Goal: Task Accomplishment & Management: Complete application form

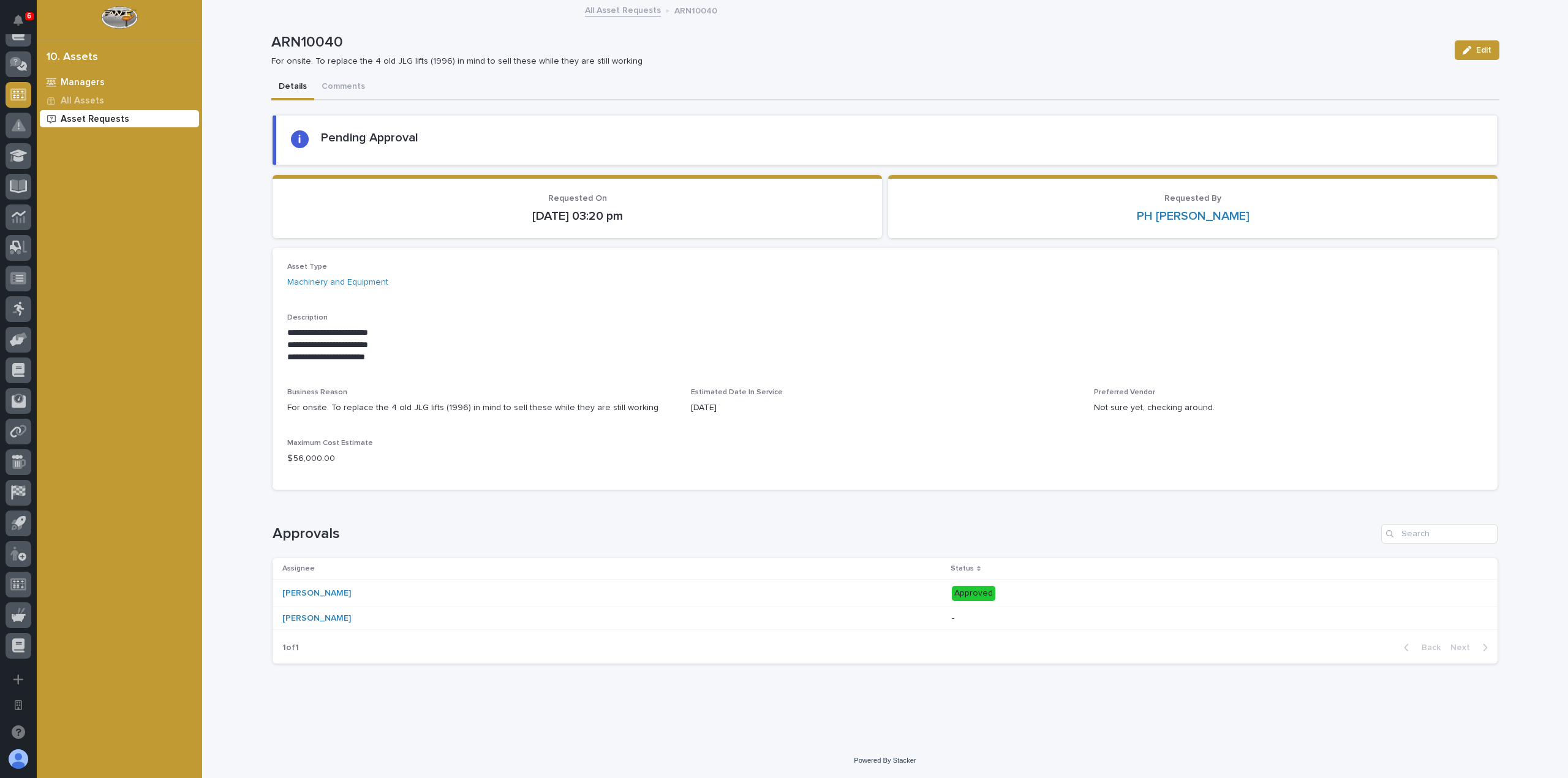
click at [109, 81] on div "Managers" at bounding box center [119, 81] width 160 height 17
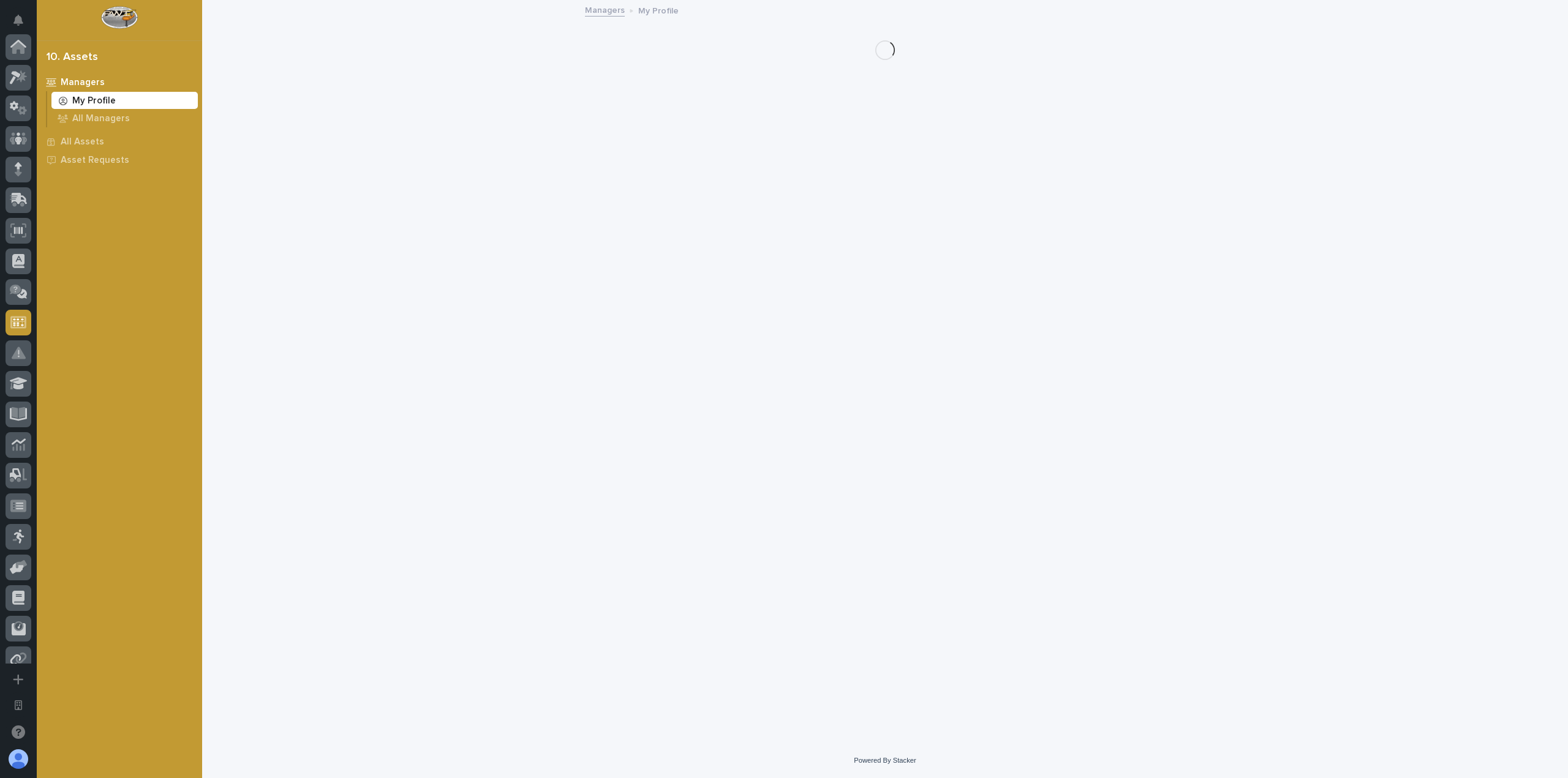
scroll to position [228, 0]
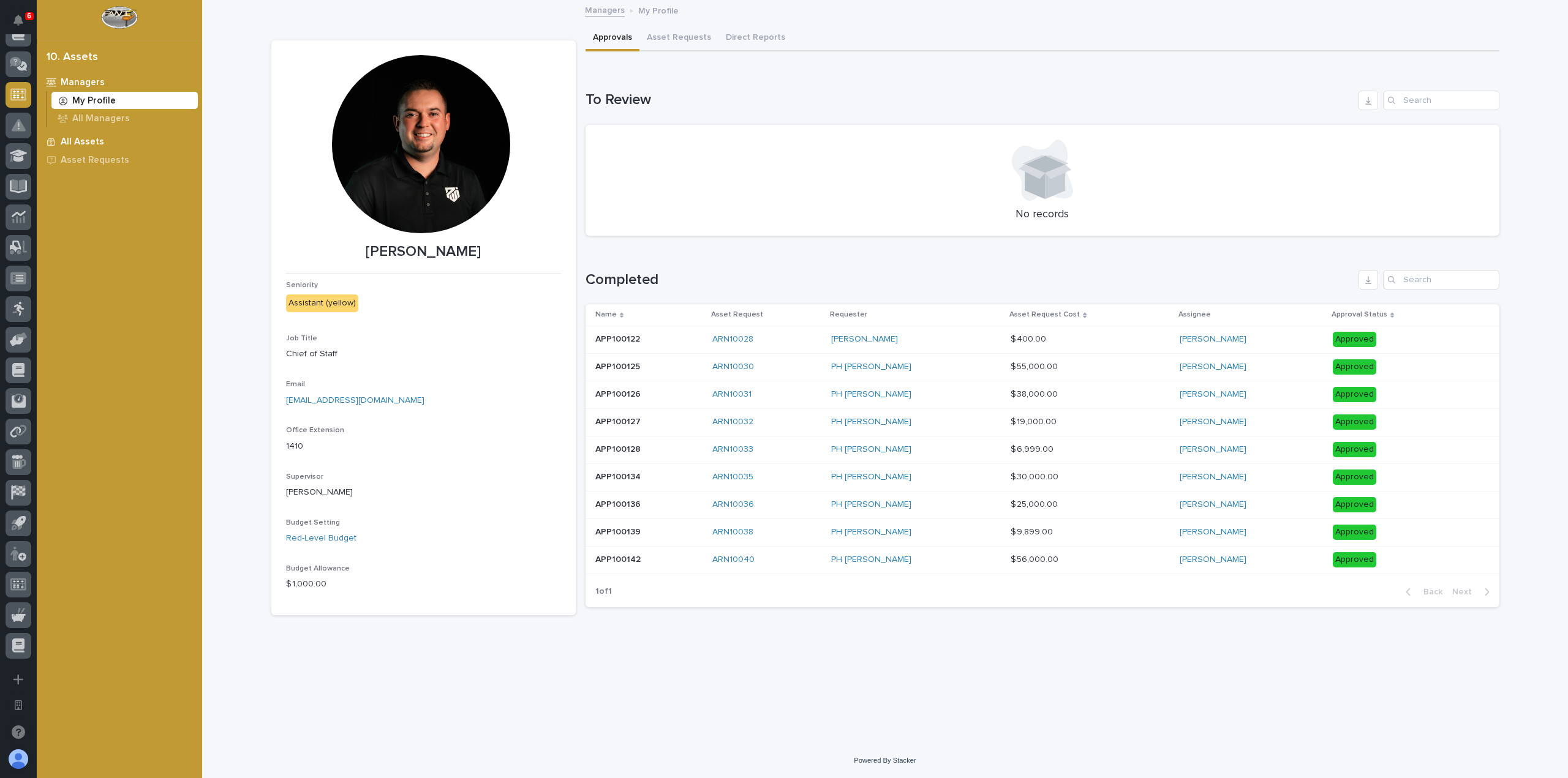
click at [95, 145] on p "All Assets" at bounding box center [82, 141] width 44 height 11
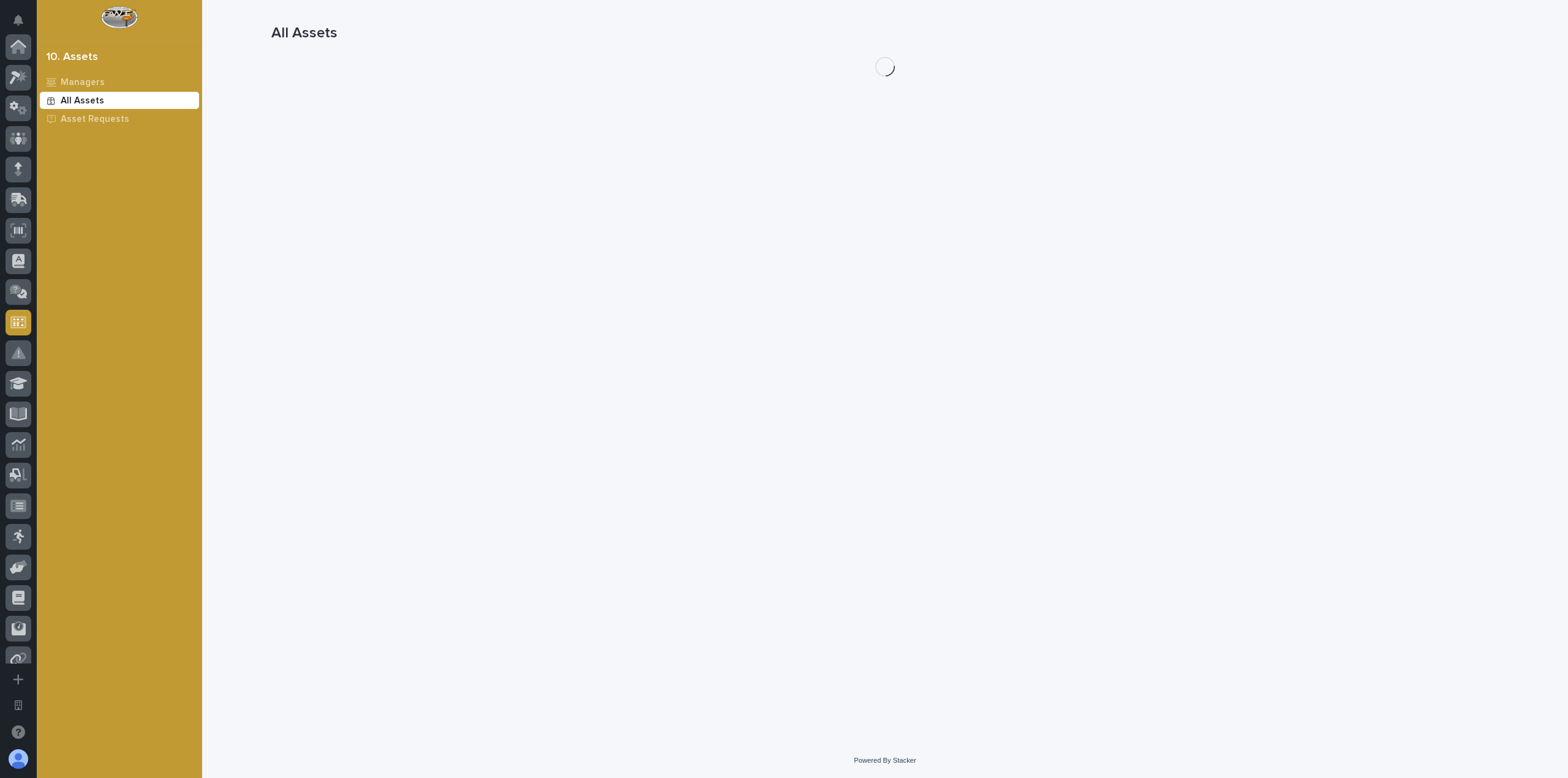
scroll to position [228, 0]
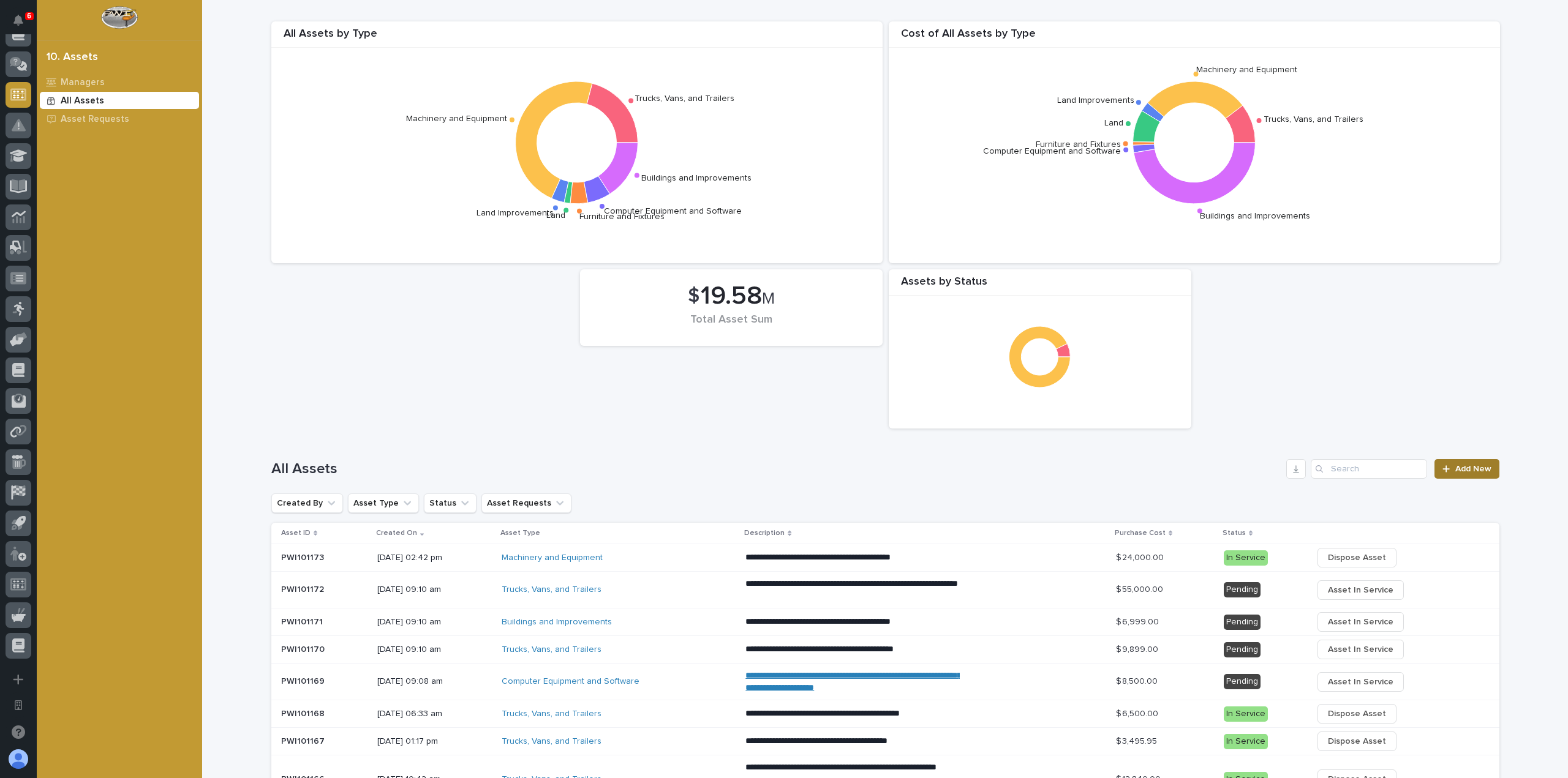
click at [1463, 469] on span "Add New" at bounding box center [1473, 469] width 36 height 8
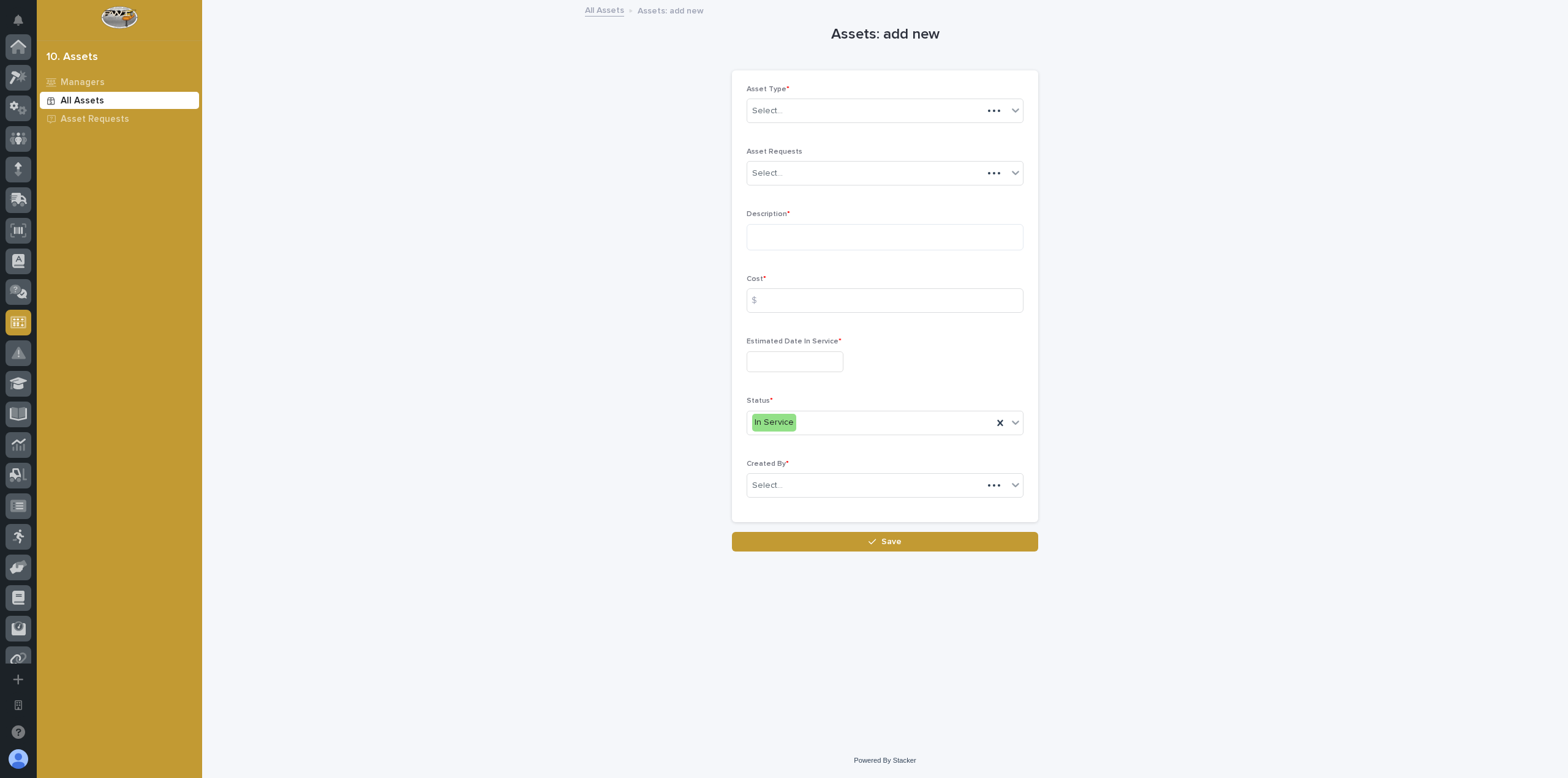
scroll to position [228, 0]
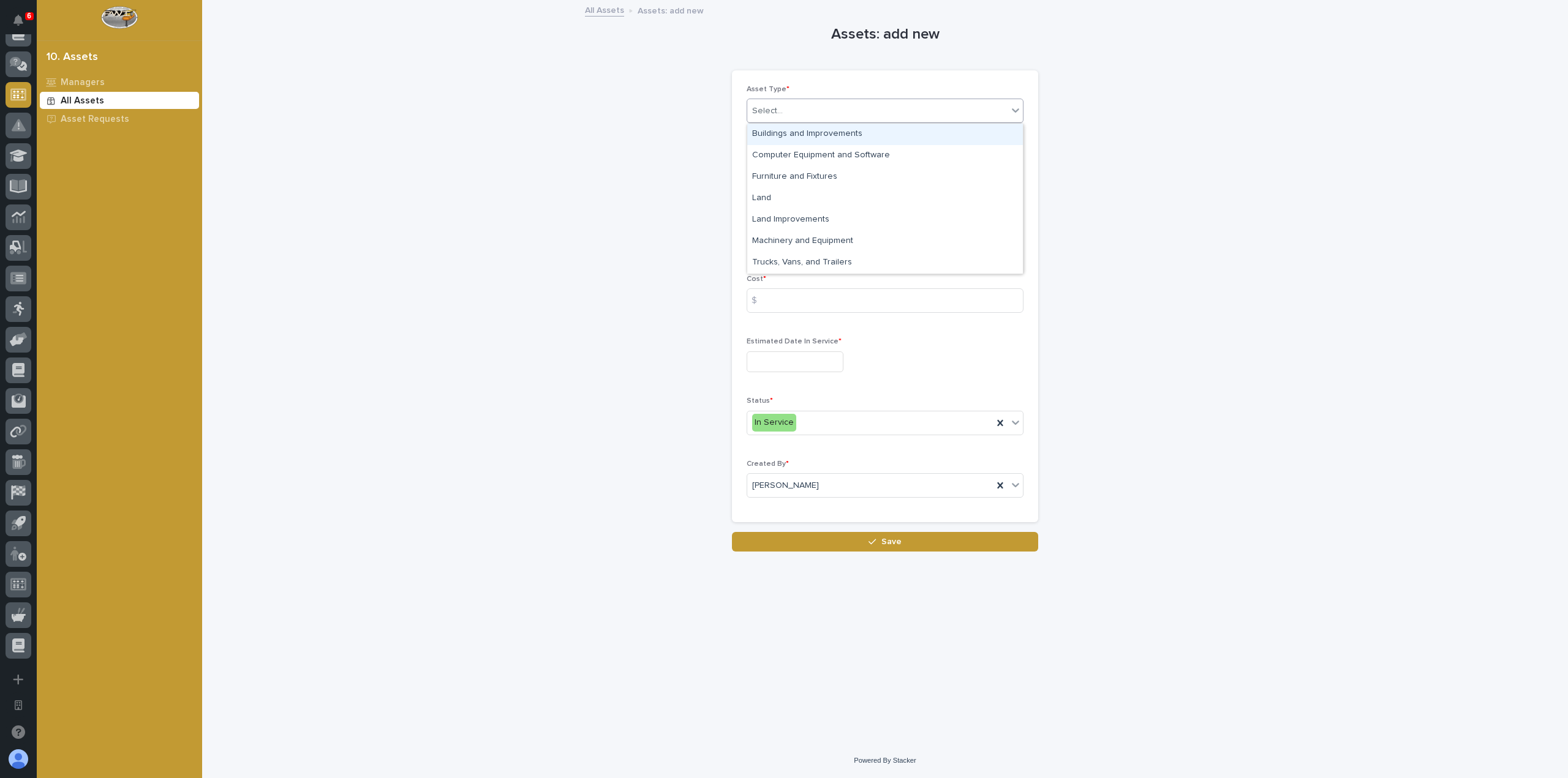
click at [912, 108] on div "Select..." at bounding box center [877, 111] width 260 height 21
click at [875, 157] on div "Computer Equipment and Software" at bounding box center [884, 155] width 276 height 21
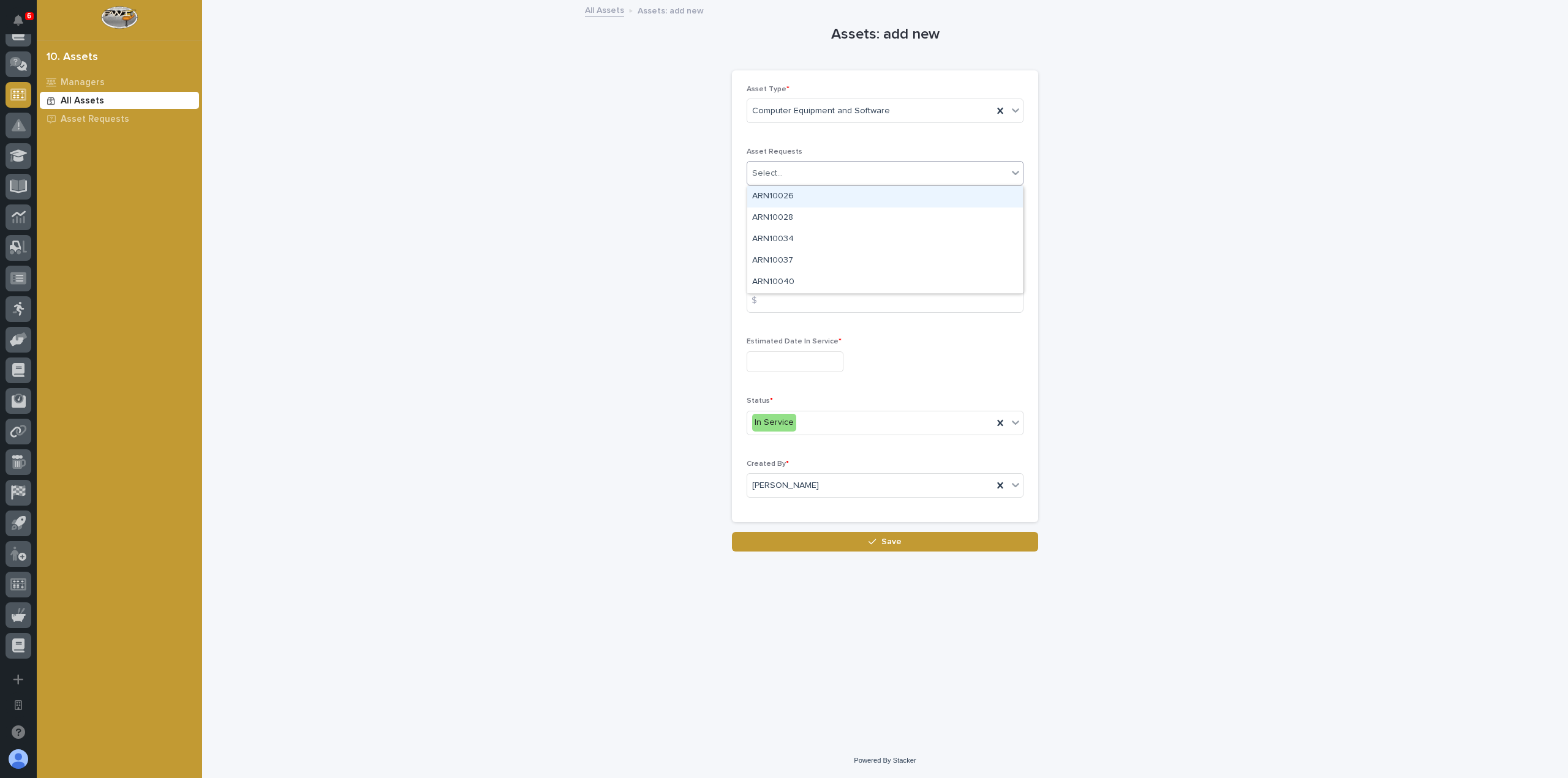
click at [858, 168] on div "Select..." at bounding box center [877, 174] width 260 height 21
click at [864, 145] on div "Asset Type * Computer Equipment and Software Asset Requests Select... Descripti…" at bounding box center [885, 297] width 277 height 424
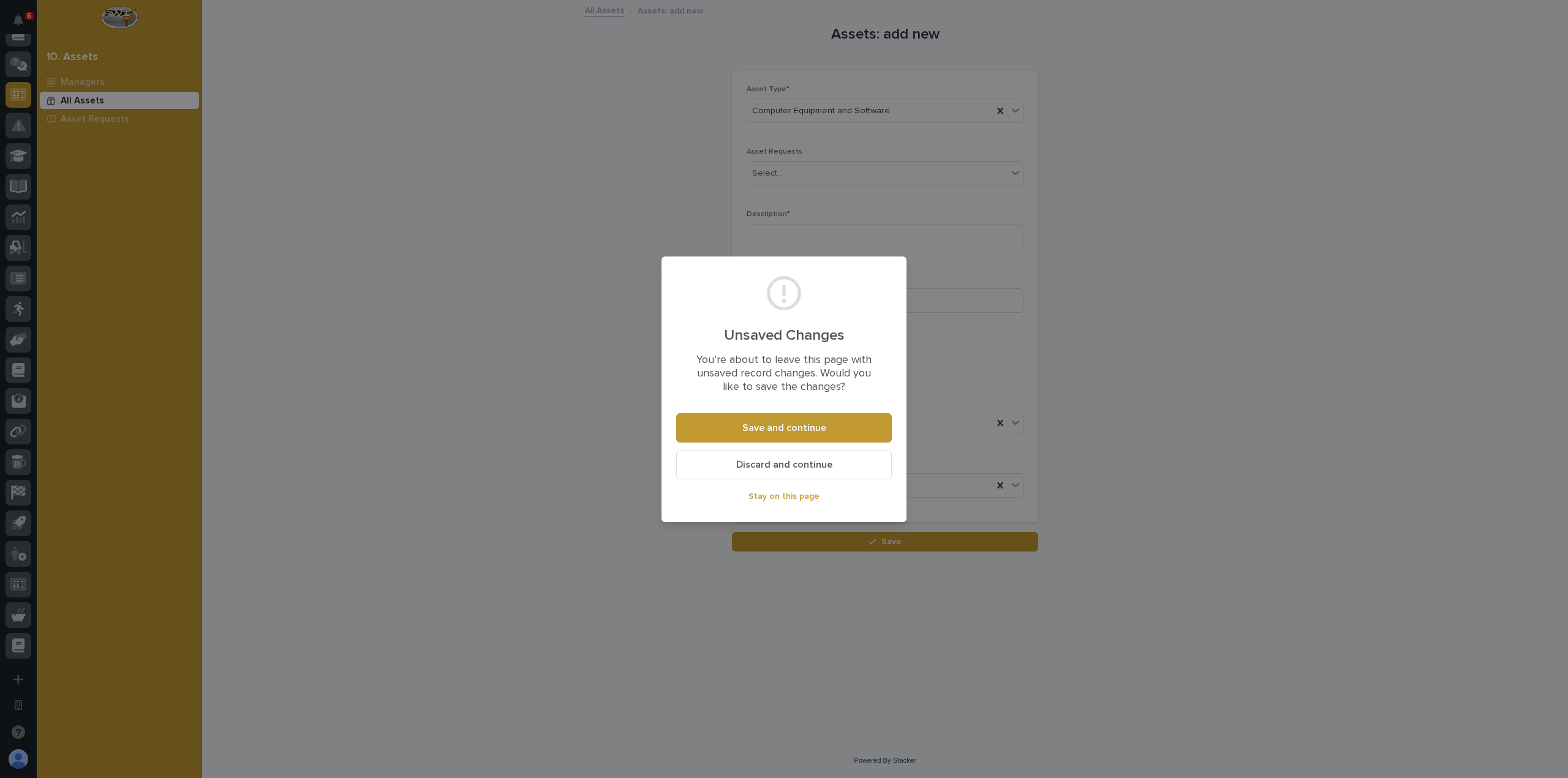
click at [797, 465] on span "Discard and continue" at bounding box center [784, 465] width 96 height 13
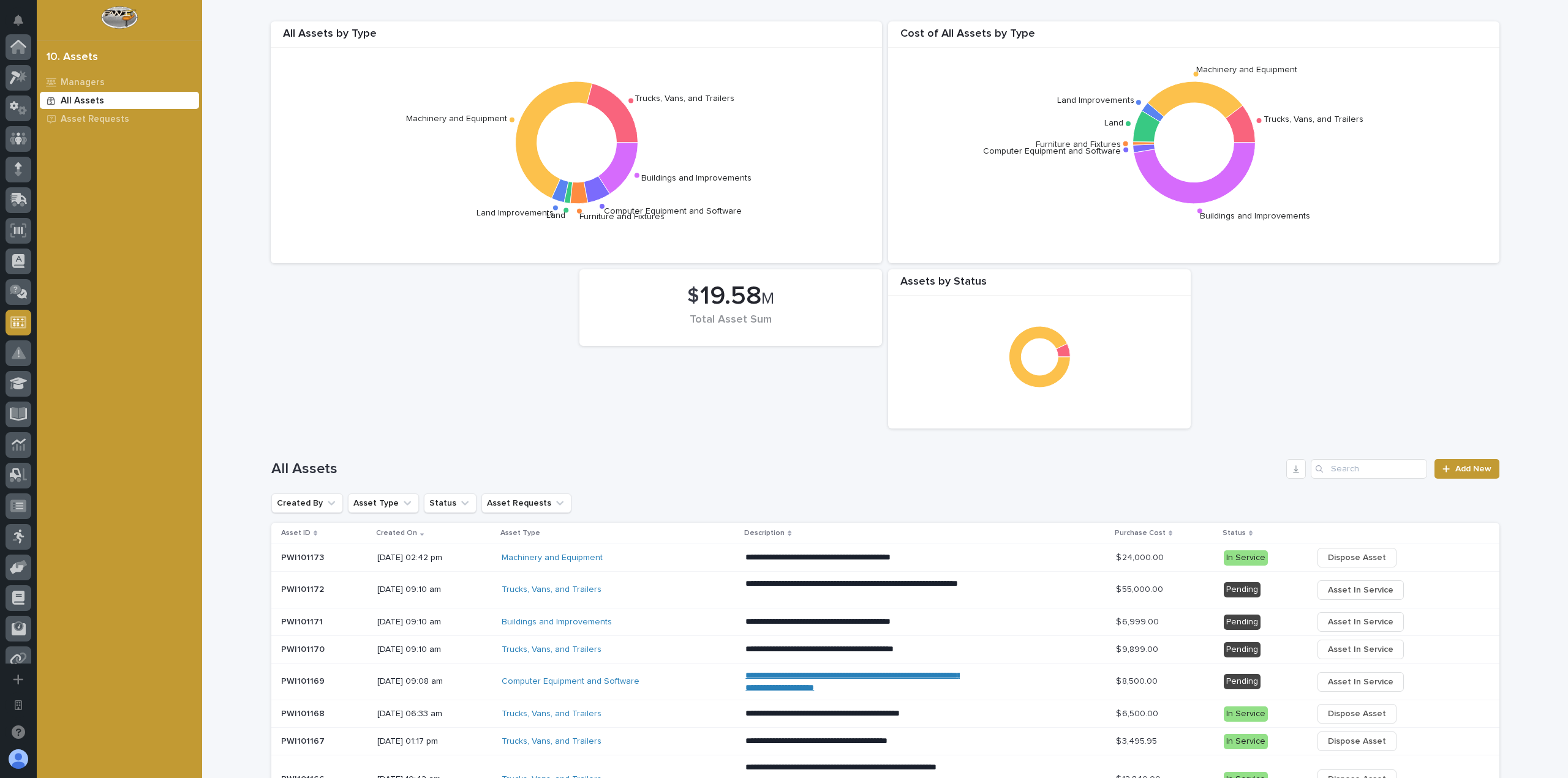
scroll to position [228, 0]
click at [121, 112] on div "Asset Requests" at bounding box center [119, 118] width 160 height 17
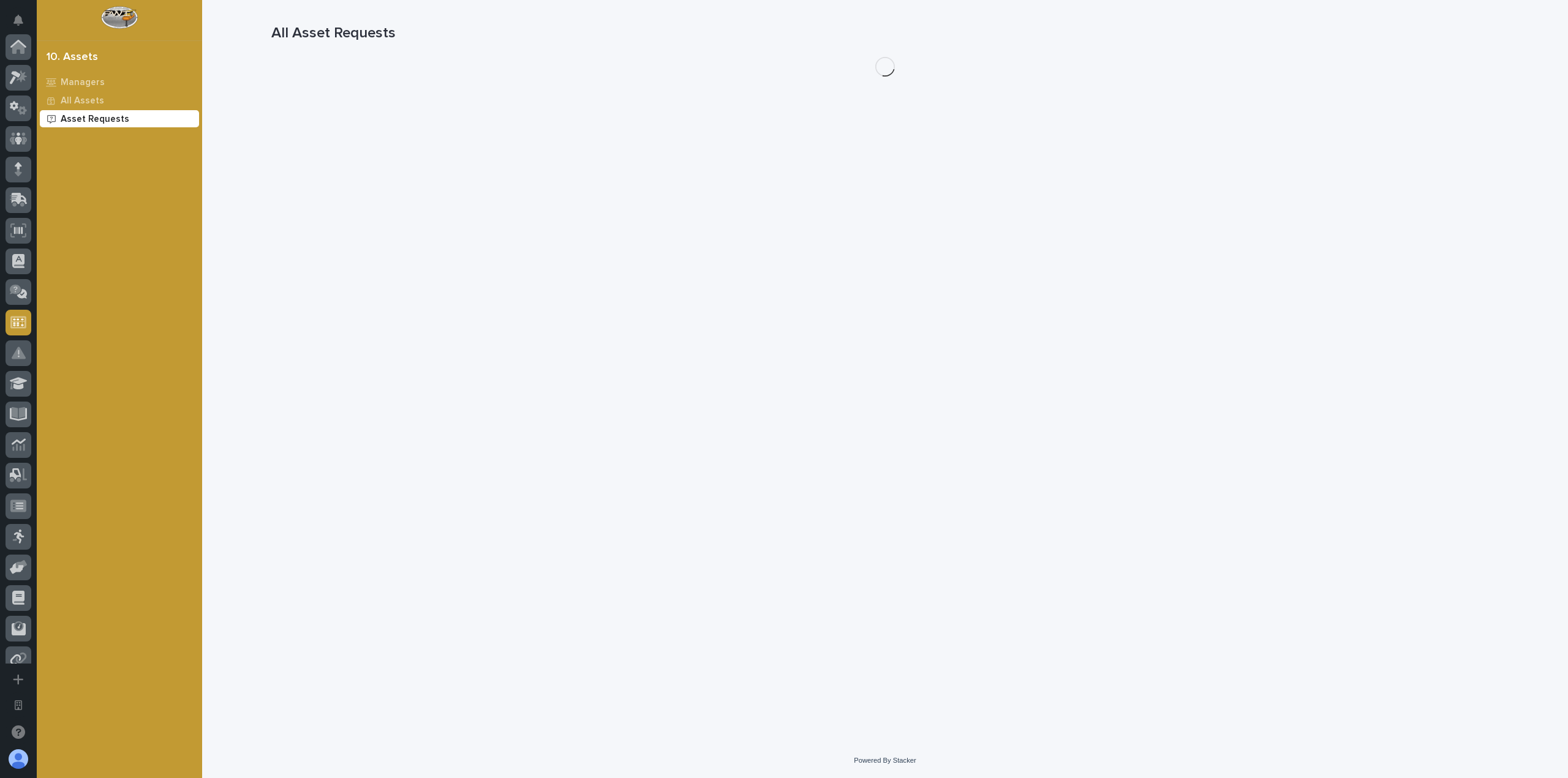
scroll to position [228, 0]
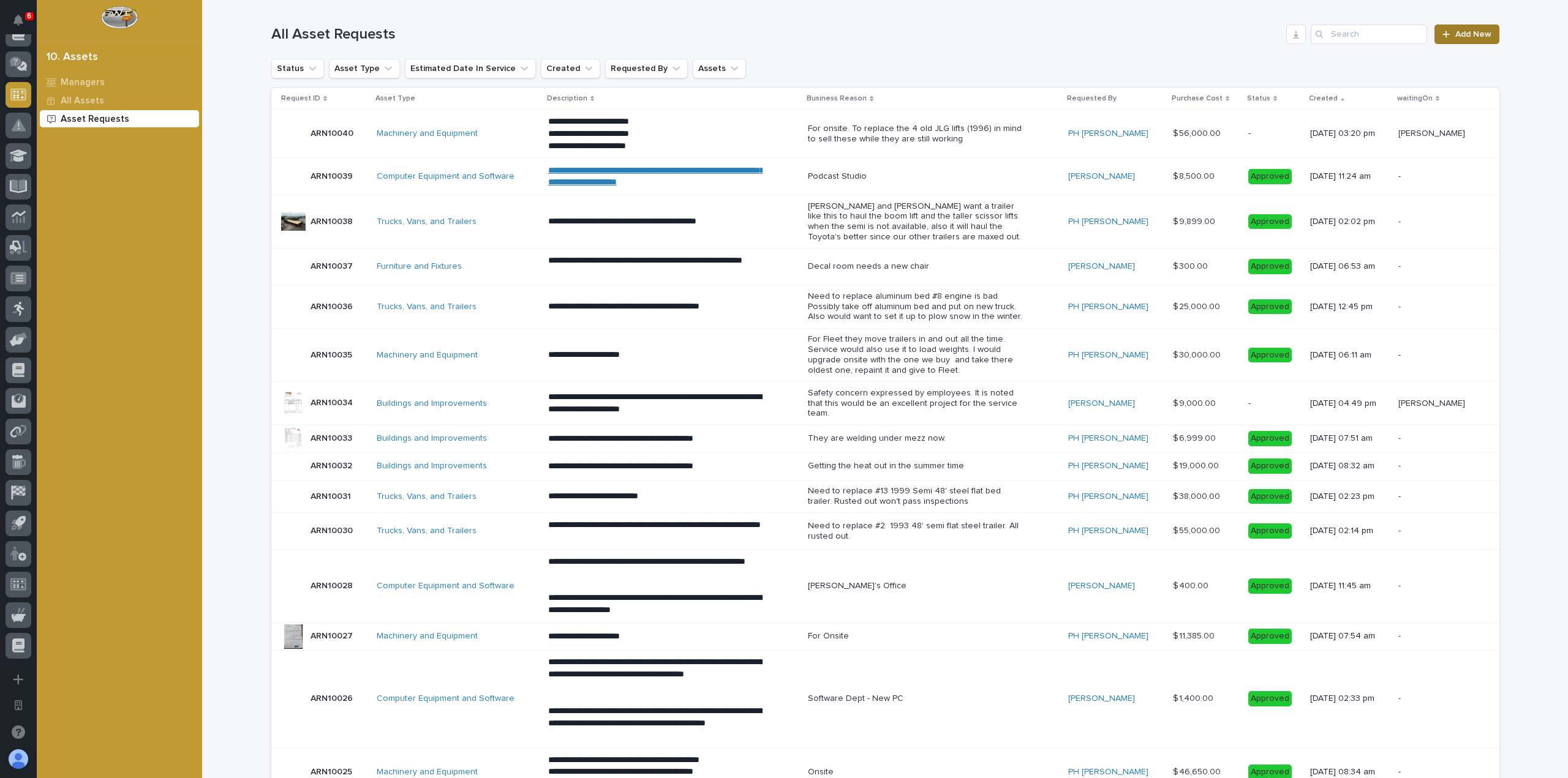
click at [1457, 37] on span "Add New" at bounding box center [1473, 34] width 36 height 8
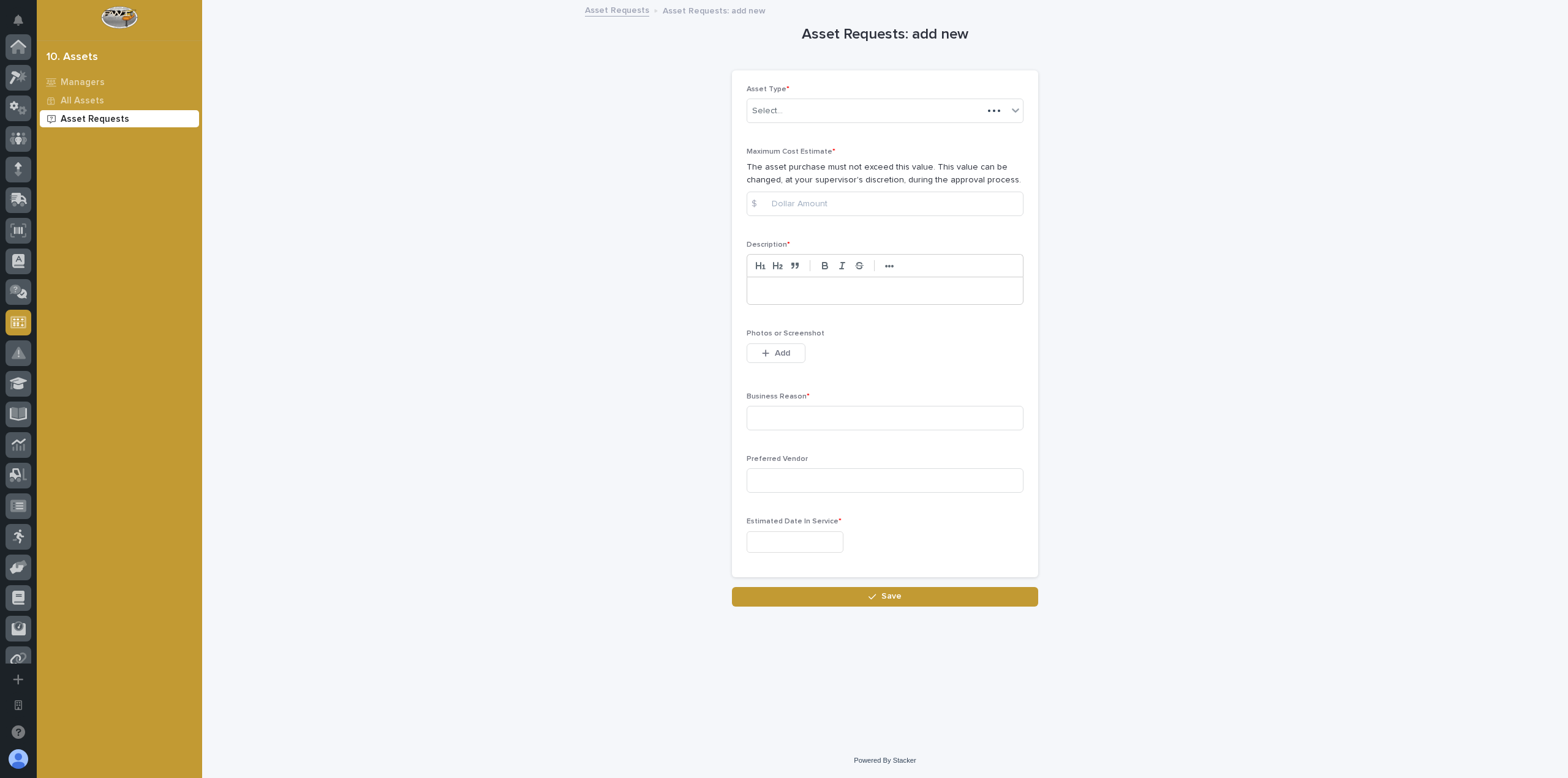
scroll to position [228, 0]
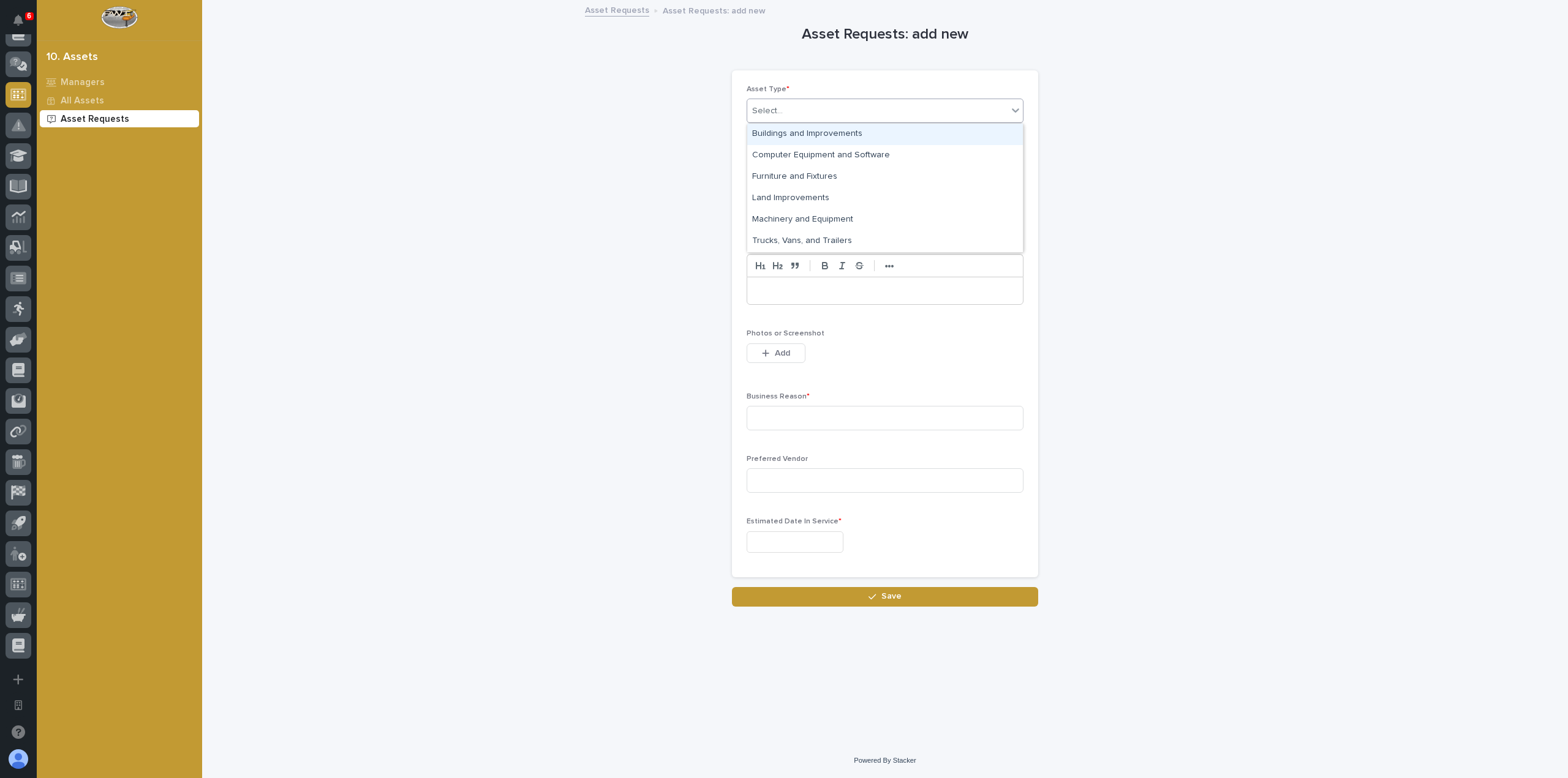
click at [956, 102] on div "Select..." at bounding box center [877, 111] width 260 height 21
click at [898, 150] on div "Computer Equipment and Software" at bounding box center [884, 155] width 276 height 21
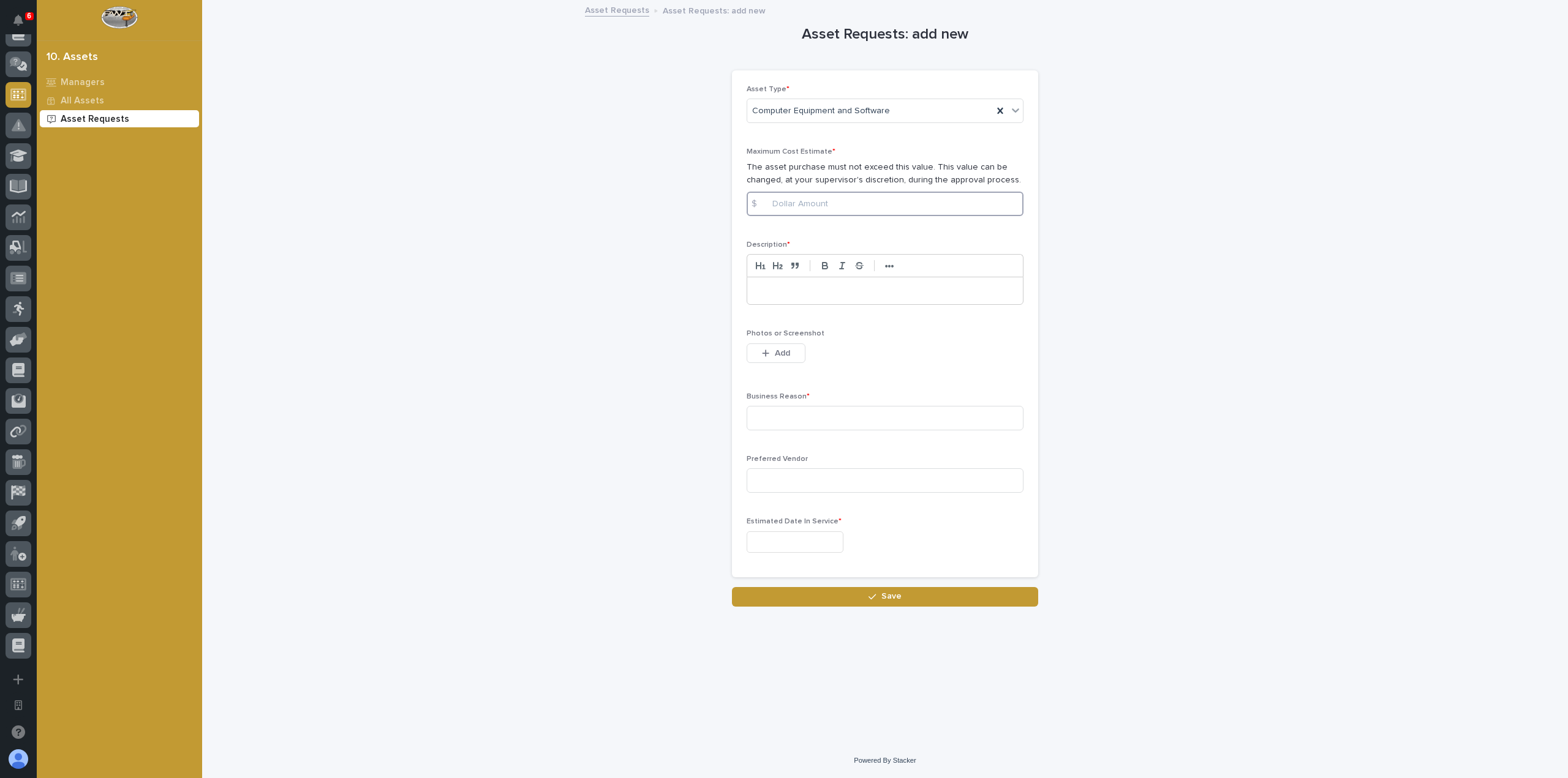
click at [803, 201] on input at bounding box center [885, 204] width 277 height 25
type input "5600"
click at [836, 421] on input at bounding box center [885, 419] width 277 height 25
type input "s"
click at [783, 547] on input "text" at bounding box center [796, 542] width 97 height 21
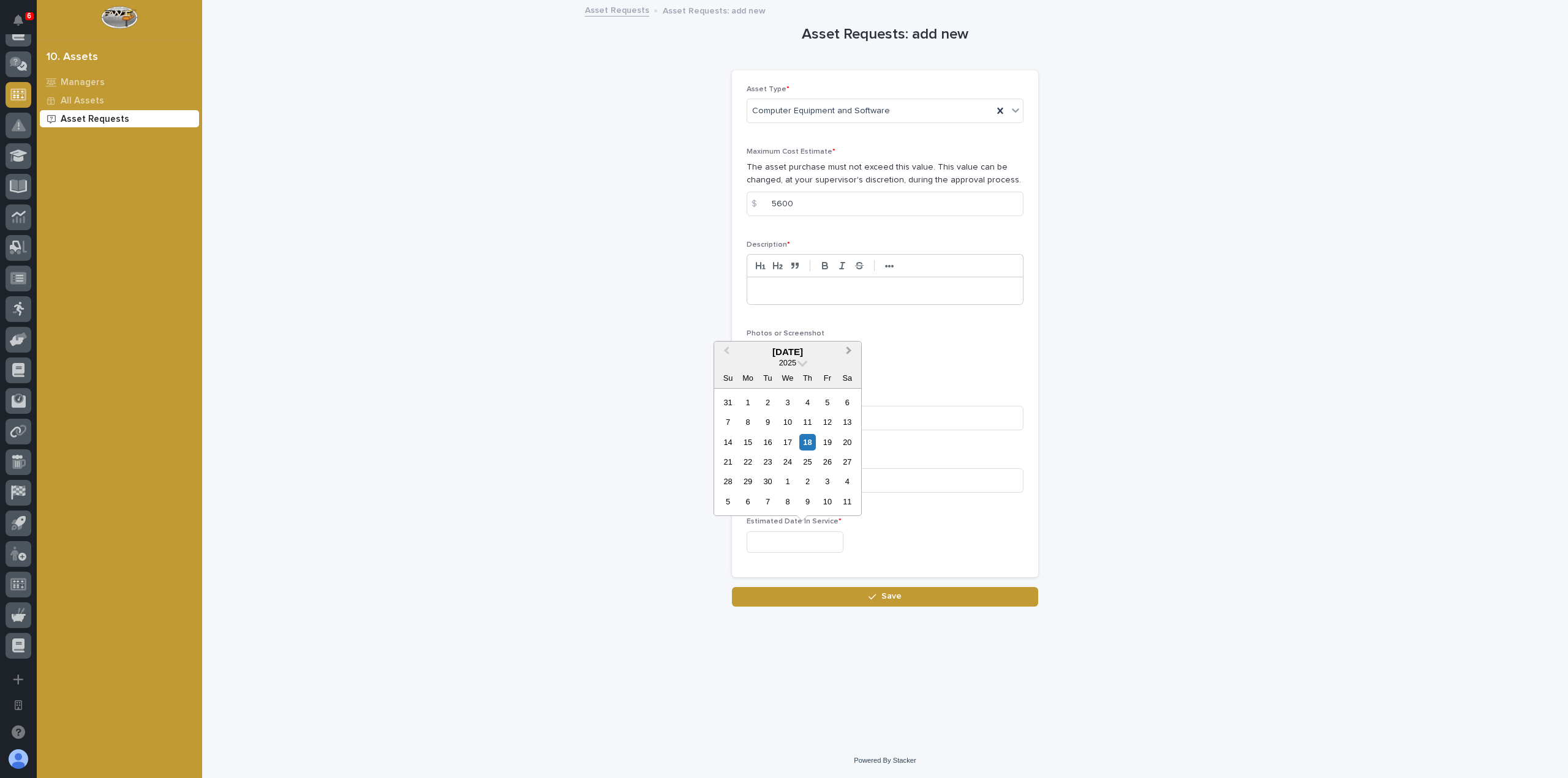
click at [849, 347] on span "Next Month" at bounding box center [849, 351] width 0 height 16
click at [791, 438] on div "15" at bounding box center [787, 442] width 16 height 16
type input "**********"
click at [835, 294] on p at bounding box center [885, 290] width 257 height 12
click at [754, 293] on div "**********" at bounding box center [884, 290] width 276 height 27
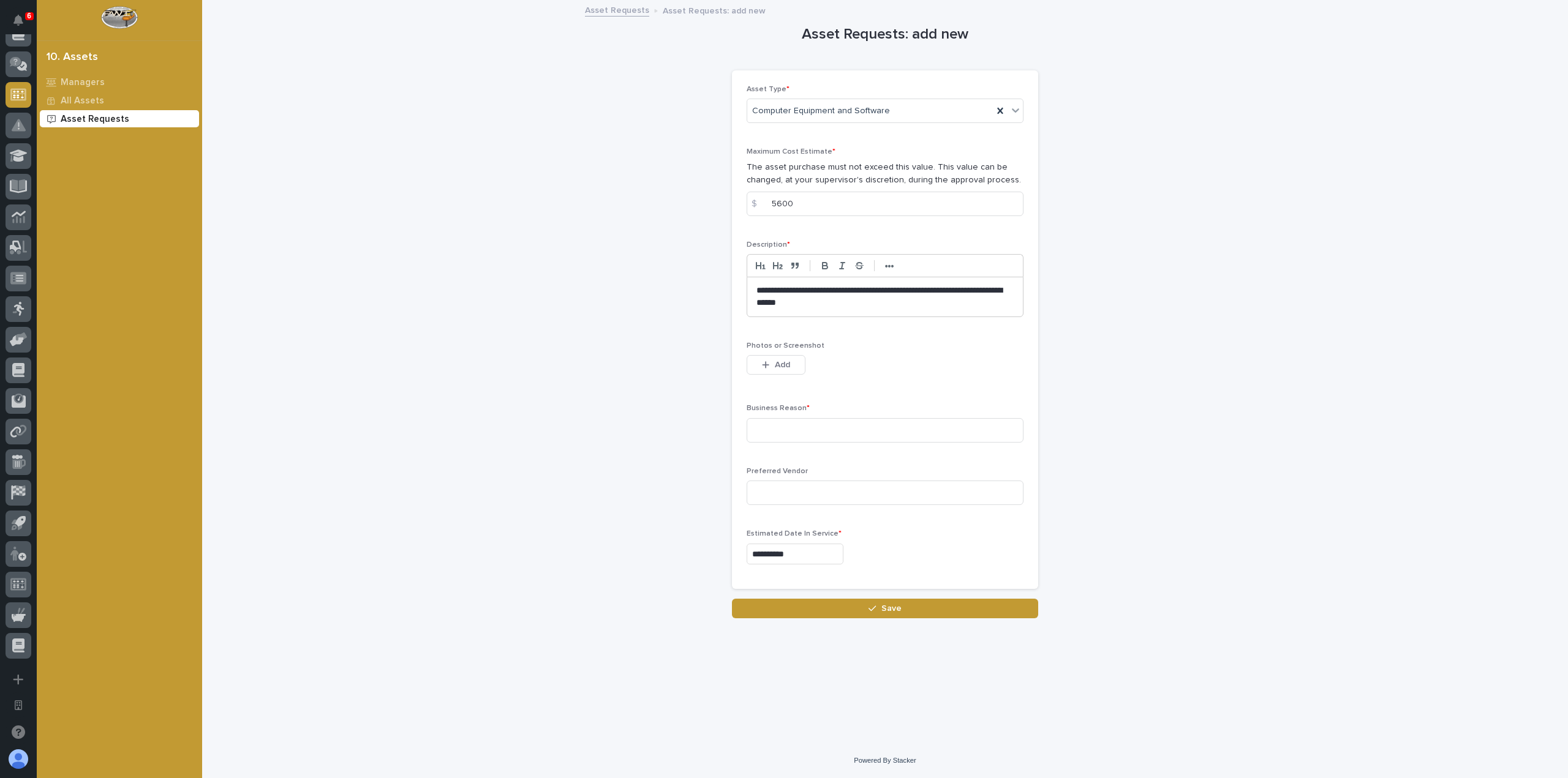
click at [888, 297] on p "**********" at bounding box center [885, 297] width 257 height 25
click at [883, 299] on p "**********" at bounding box center [885, 297] width 257 height 25
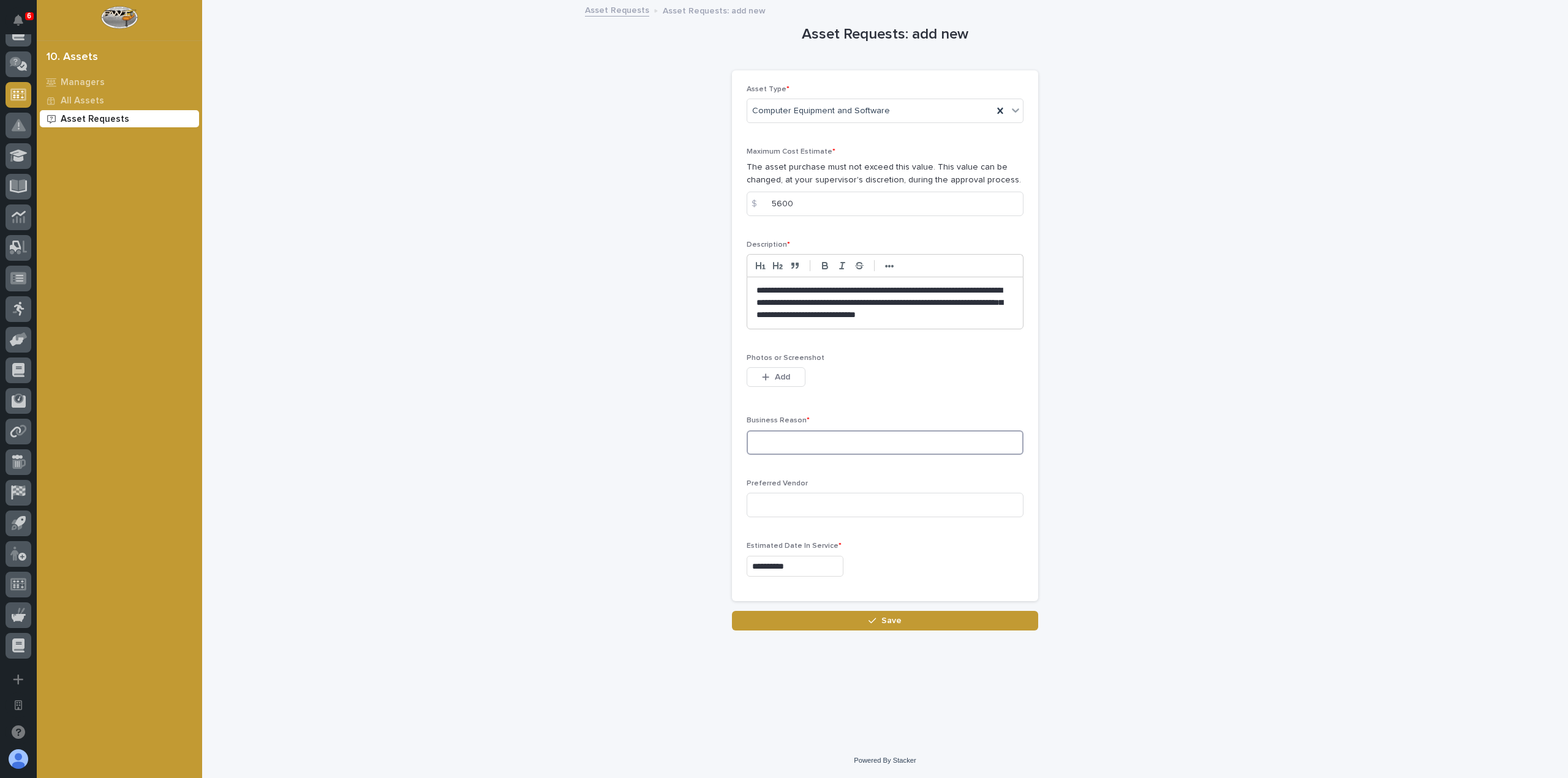
click at [888, 433] on input at bounding box center [885, 442] width 277 height 25
type input "S"
click at [1001, 311] on p "**********" at bounding box center [885, 303] width 257 height 37
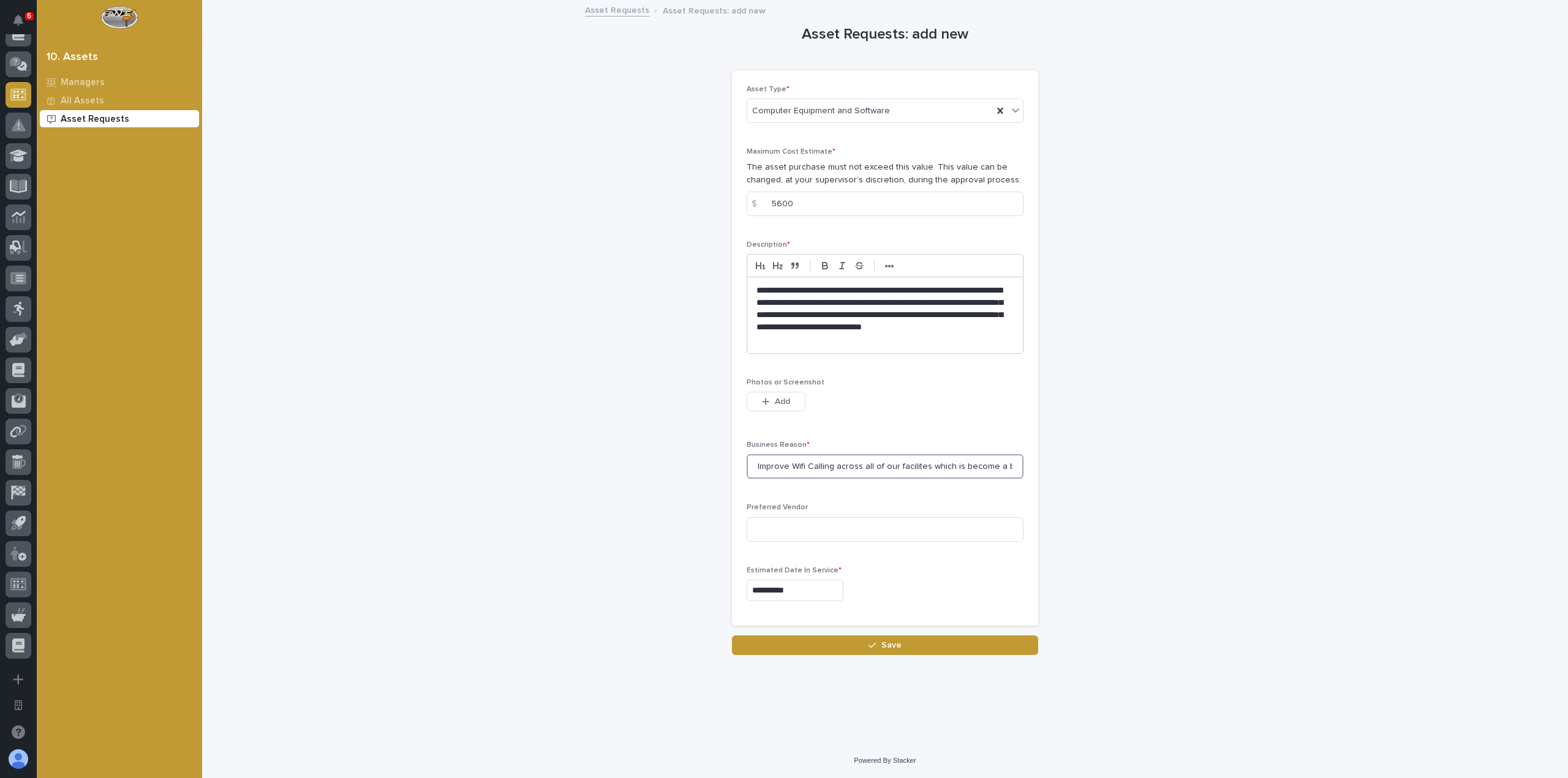
click at [1011, 475] on input "Improve Wifi Calling across all of our facilites which is become a big problem …" at bounding box center [885, 467] width 277 height 25
drag, startPoint x: 879, startPoint y: 470, endPoint x: 716, endPoint y: 472, distance: 163.0
click at [716, 472] on div "**********" at bounding box center [885, 327] width 1228 height 654
click at [799, 469] on input "Improve Wifi Calling across all of our facilities which is become a big problem…" at bounding box center [885, 467] width 277 height 25
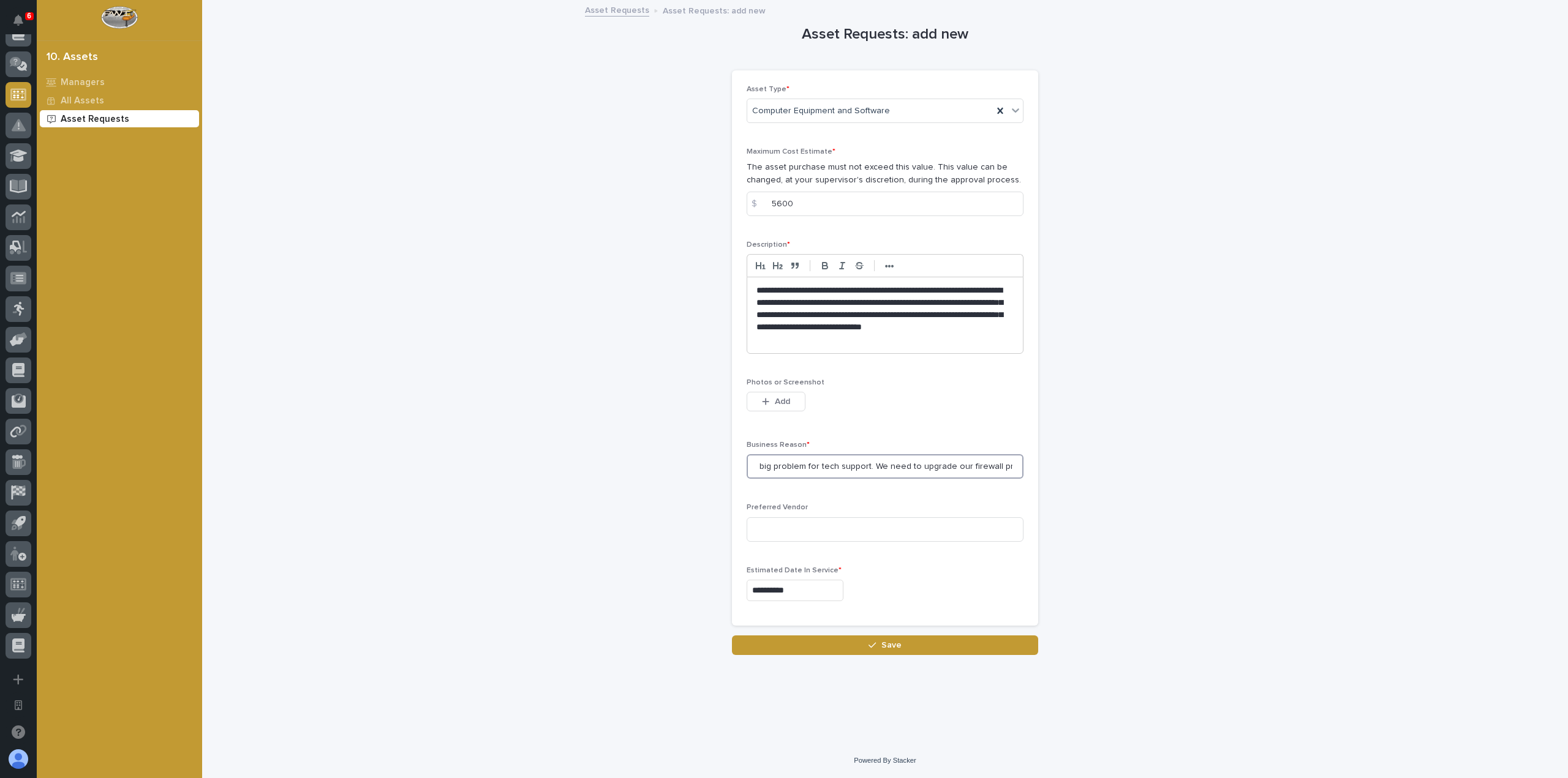
drag, startPoint x: 820, startPoint y: 474, endPoint x: 1041, endPoint y: 468, distance: 221.1
click at [1041, 468] on div "**********" at bounding box center [885, 327] width 1228 height 654
click at [991, 470] on input "Improve WIFI Calling across all of our facilities which is become a big problem…" at bounding box center [885, 467] width 277 height 25
click at [1012, 464] on input "Improve WIFI Calling across all of our facilities which is become a big problem…" at bounding box center [885, 467] width 277 height 25
click at [1014, 469] on input "Improve WIFI Calling across all of our facilities which is become a big problem…" at bounding box center [885, 467] width 277 height 25
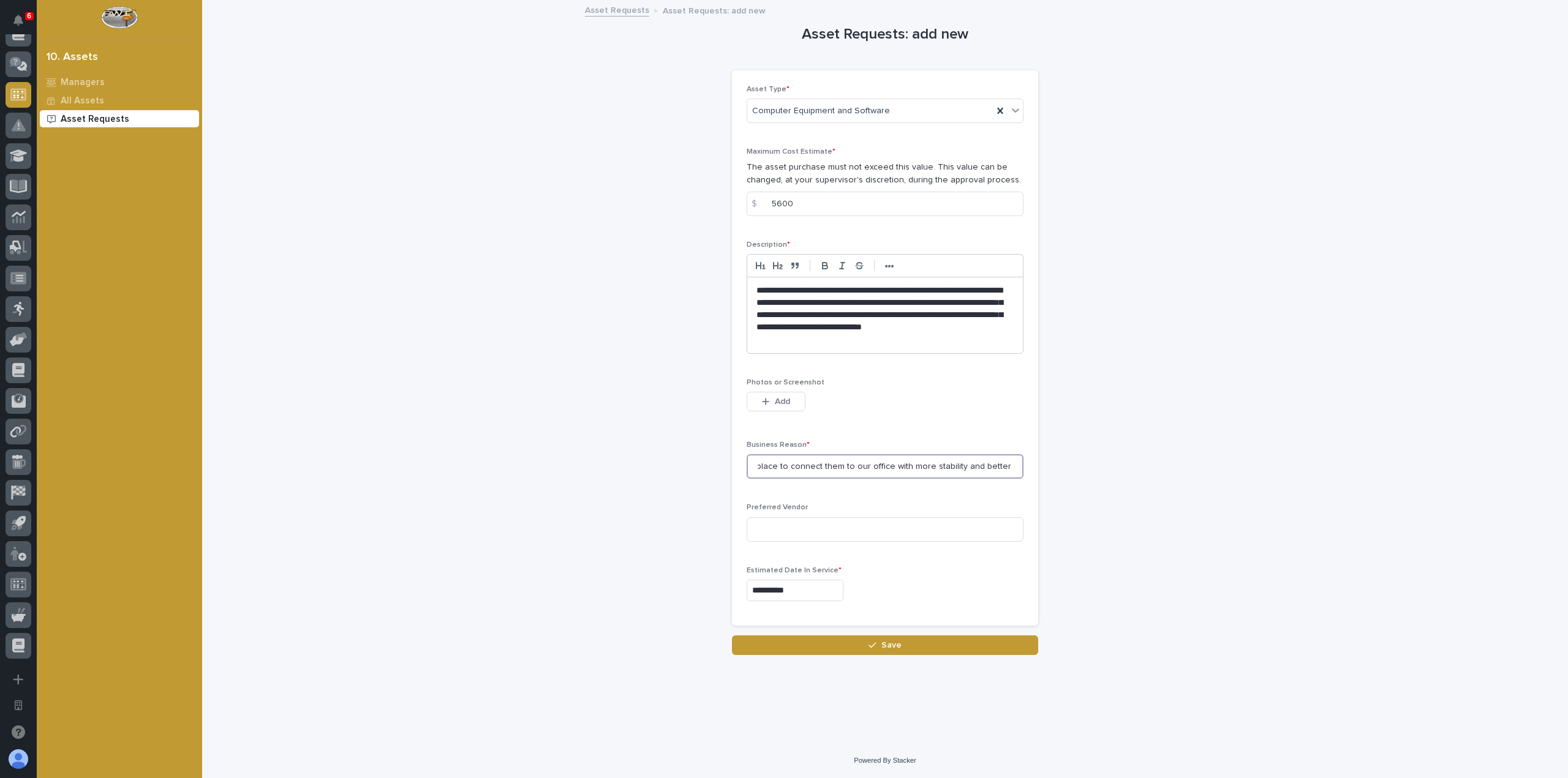
scroll to position [0, 643]
type input "Improve WIFI Calling across all of our facilities which is become a big problem…"
click at [907, 639] on button "Save" at bounding box center [885, 646] width 306 height 20
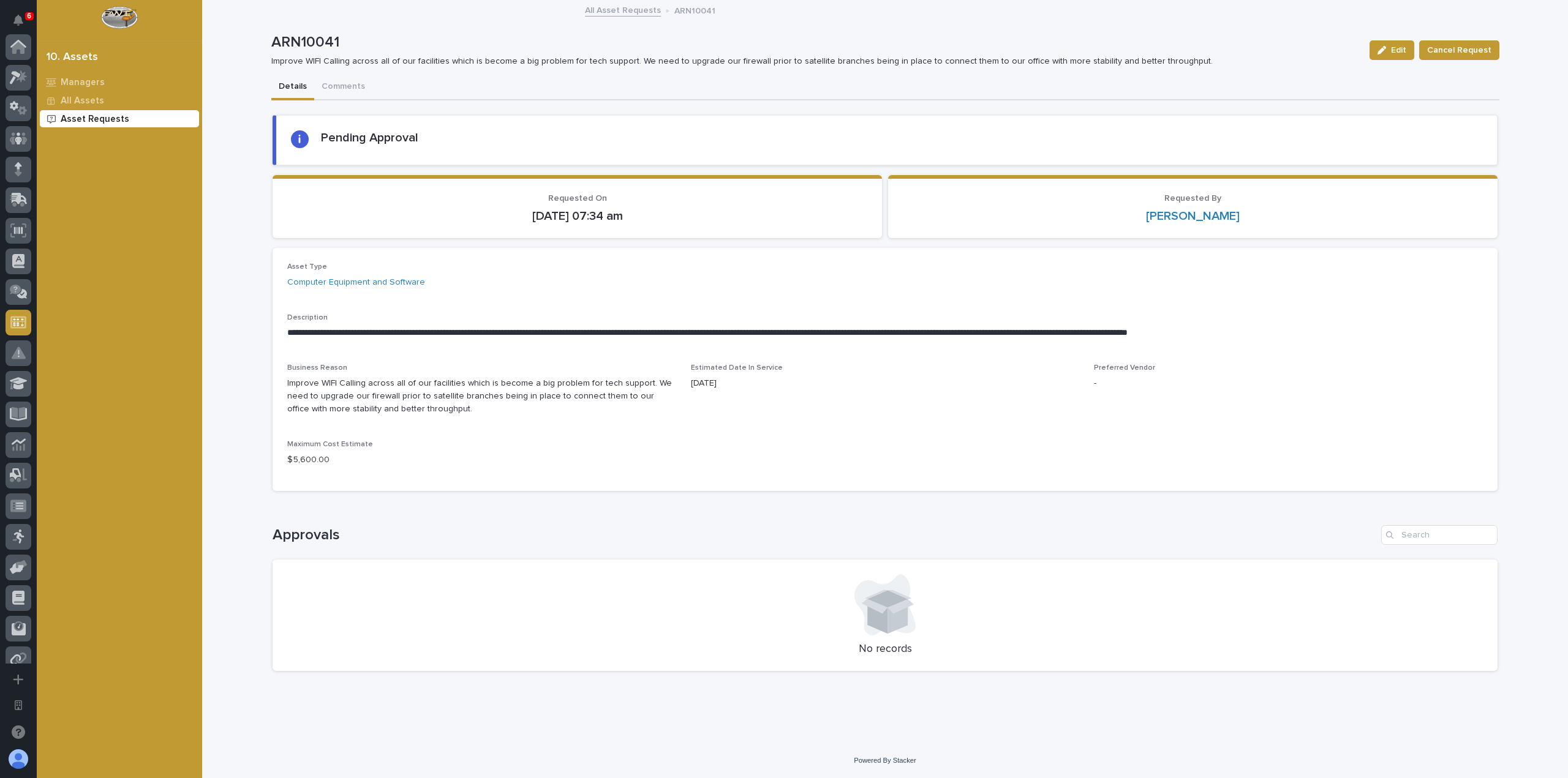
scroll to position [228, 0]
